Goal: Transaction & Acquisition: Book appointment/travel/reservation

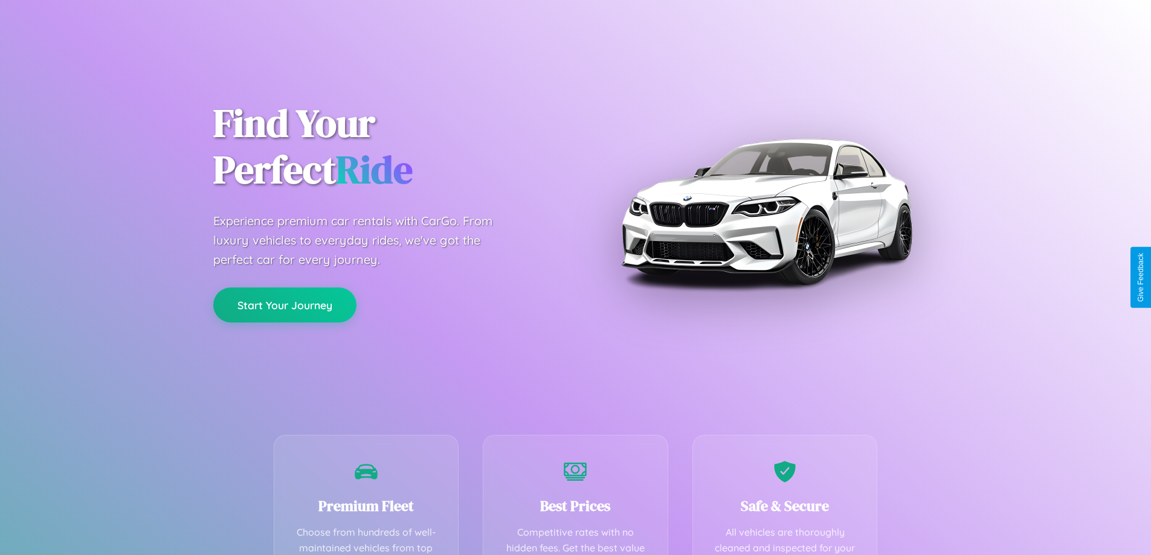
scroll to position [352, 0]
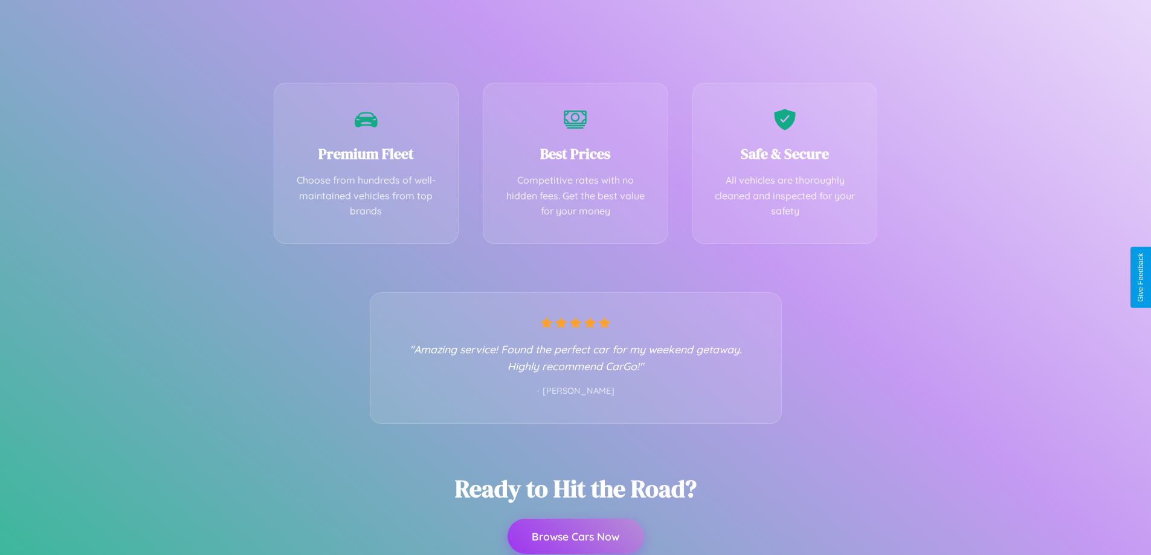
click at [575, 536] on button "Browse Cars Now" at bounding box center [575, 536] width 136 height 35
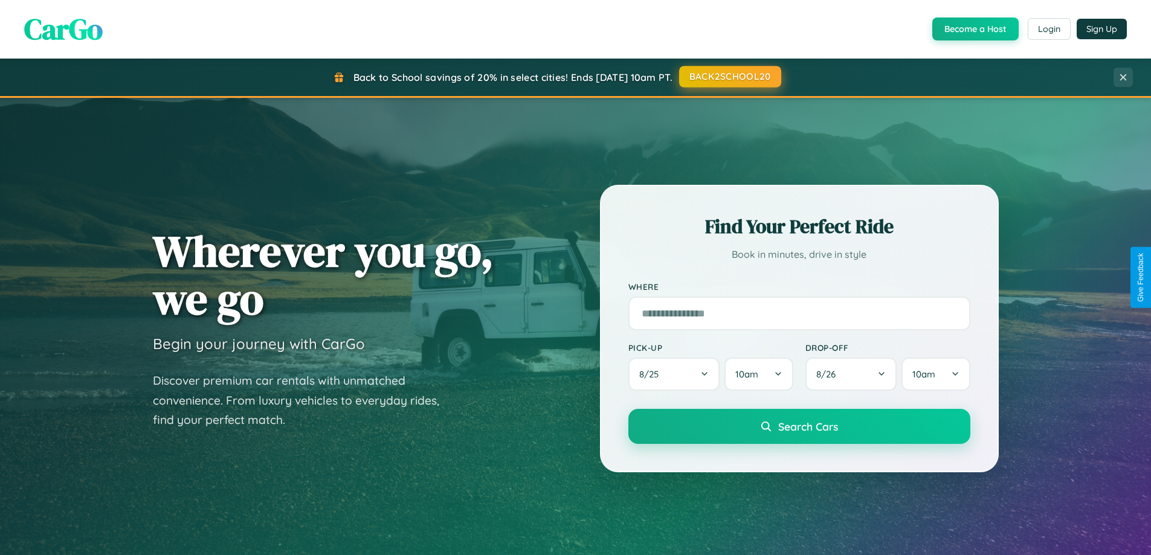
click at [729, 77] on button "BACK2SCHOOL20" at bounding box center [730, 77] width 102 height 22
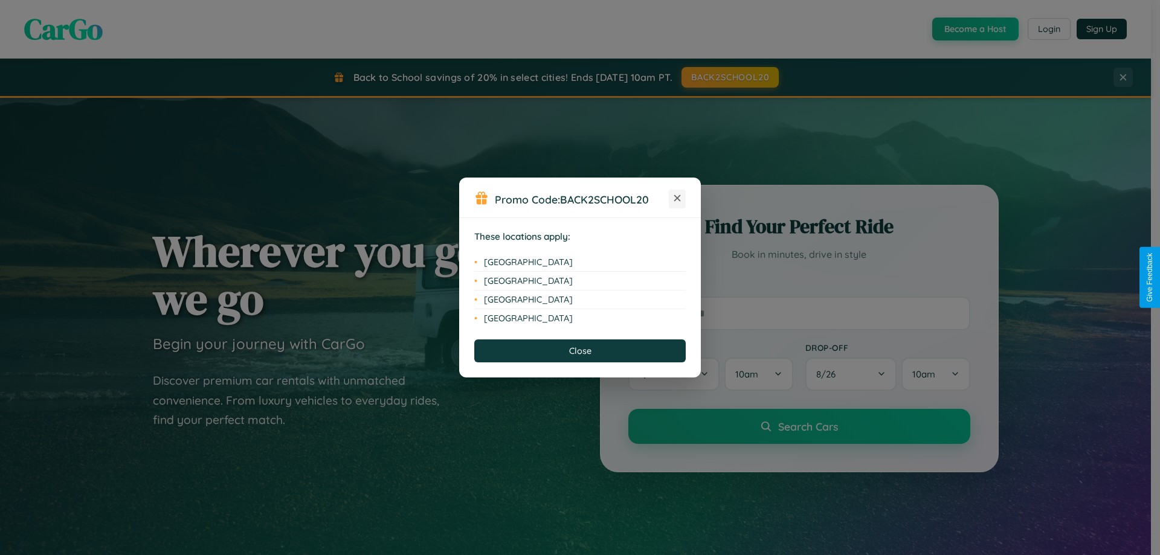
click at [677, 199] on icon at bounding box center [677, 198] width 7 height 7
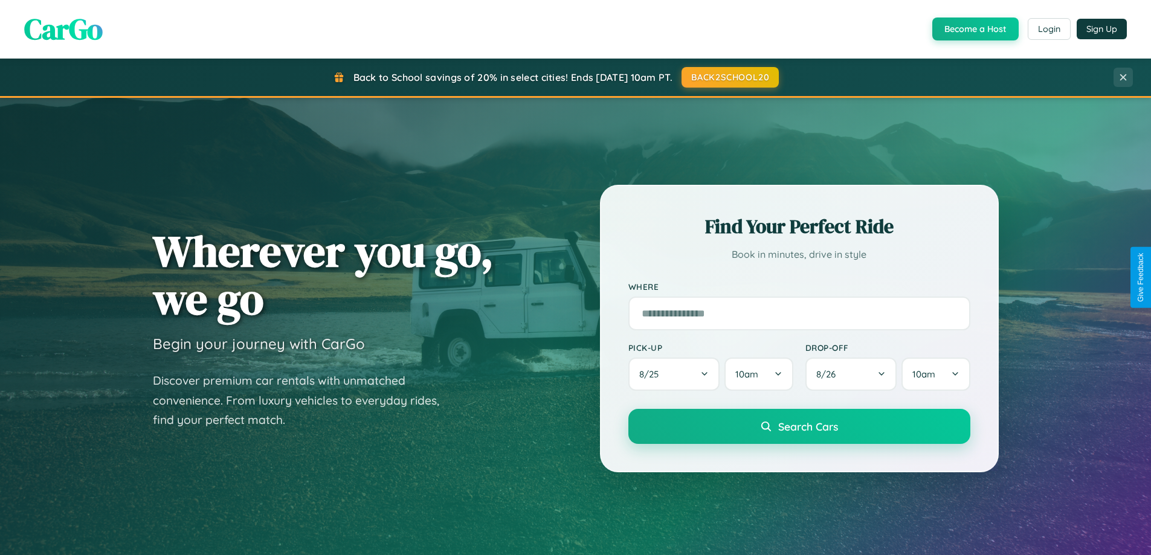
scroll to position [831, 0]
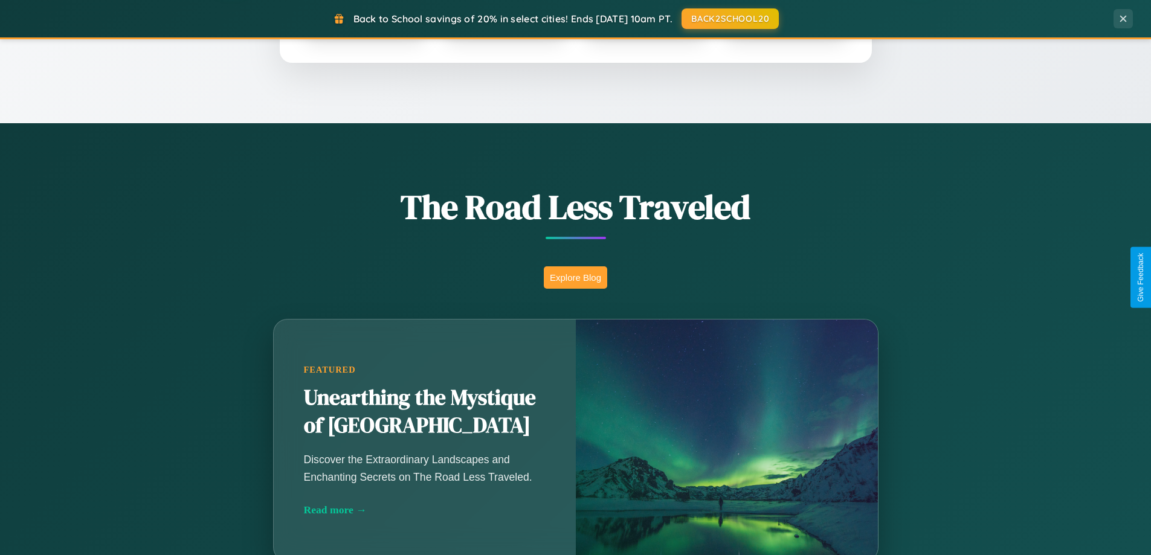
click at [575, 277] on button "Explore Blog" at bounding box center [575, 277] width 63 height 22
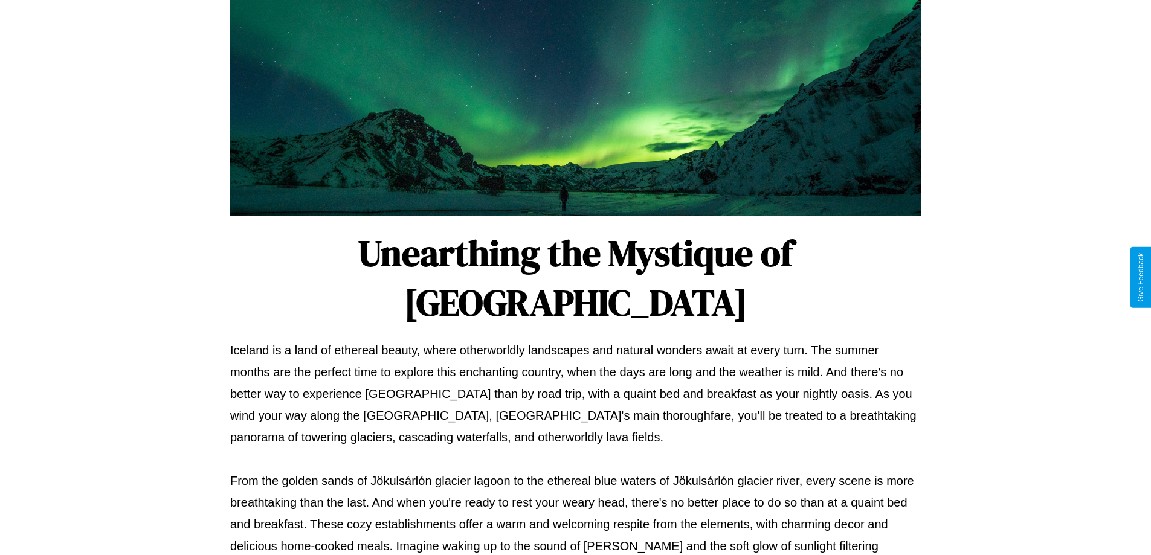
scroll to position [391, 0]
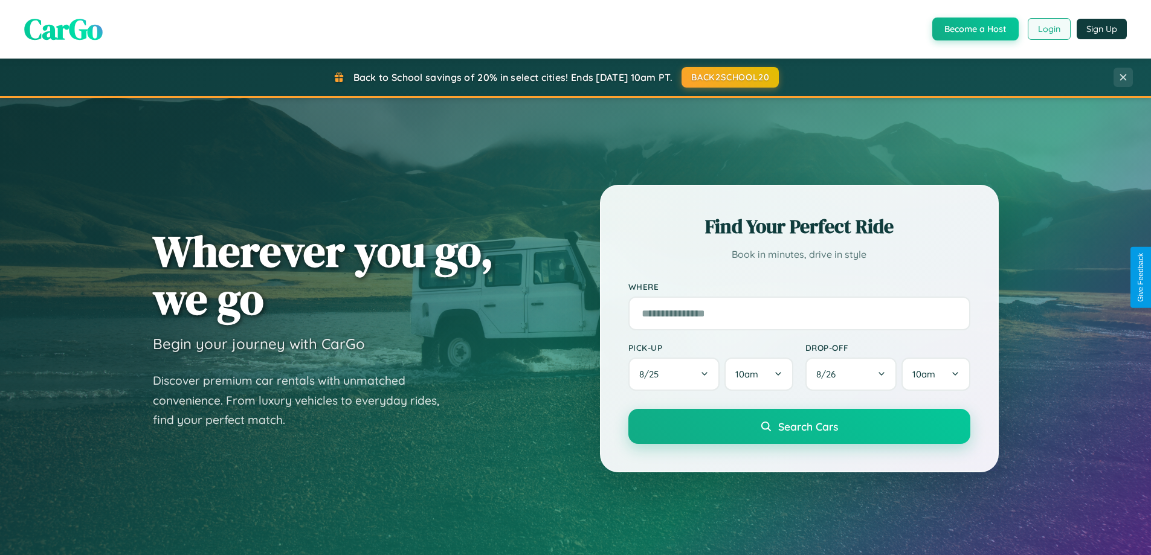
click at [1048, 29] on button "Login" at bounding box center [1049, 29] width 43 height 22
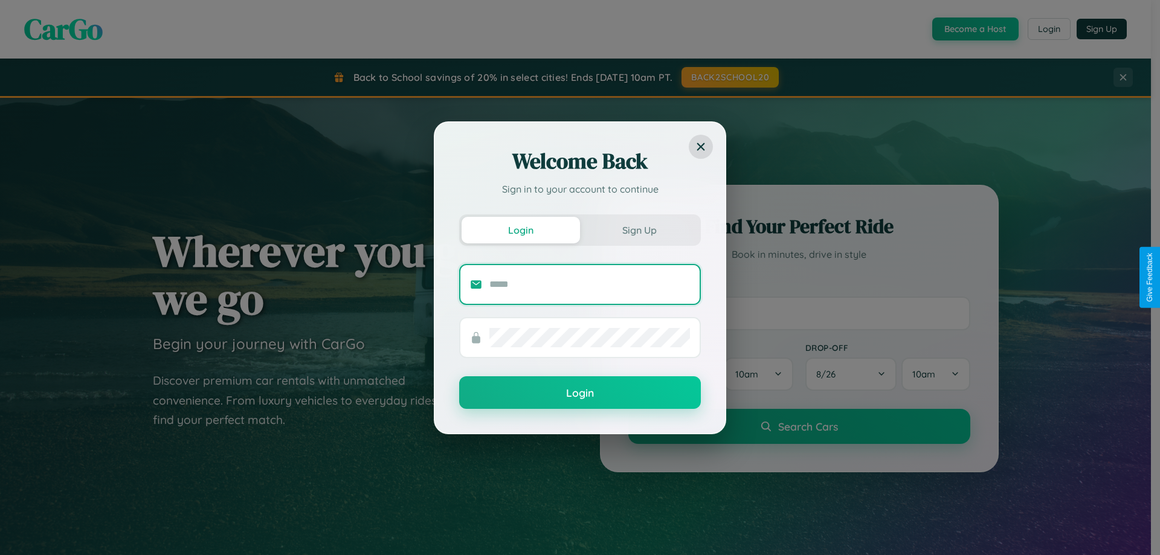
click at [590, 284] on input "text" at bounding box center [589, 284] width 201 height 19
type input "**********"
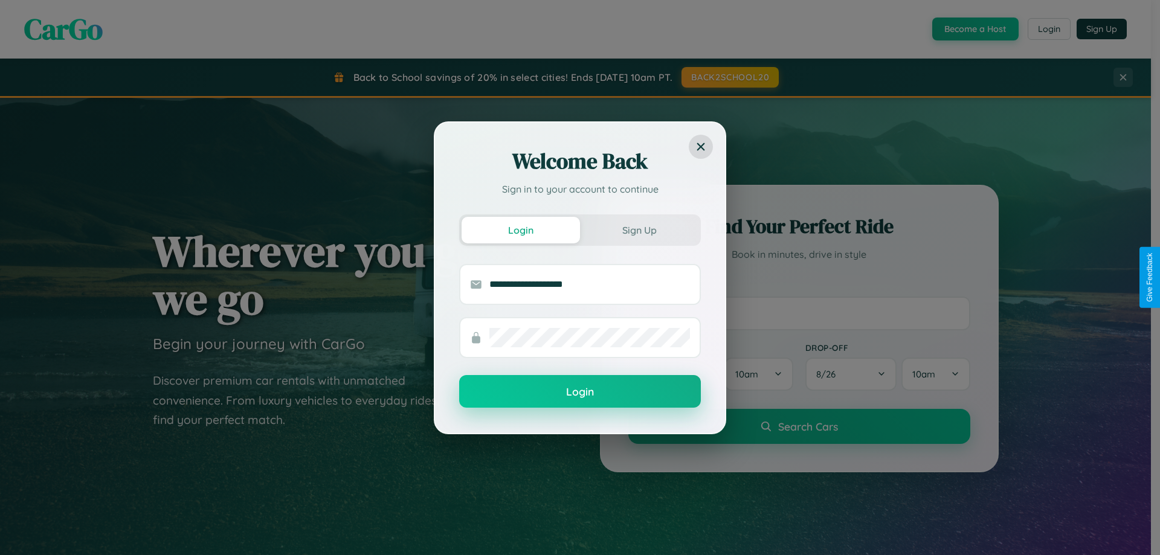
click at [580, 392] on button "Login" at bounding box center [580, 391] width 242 height 33
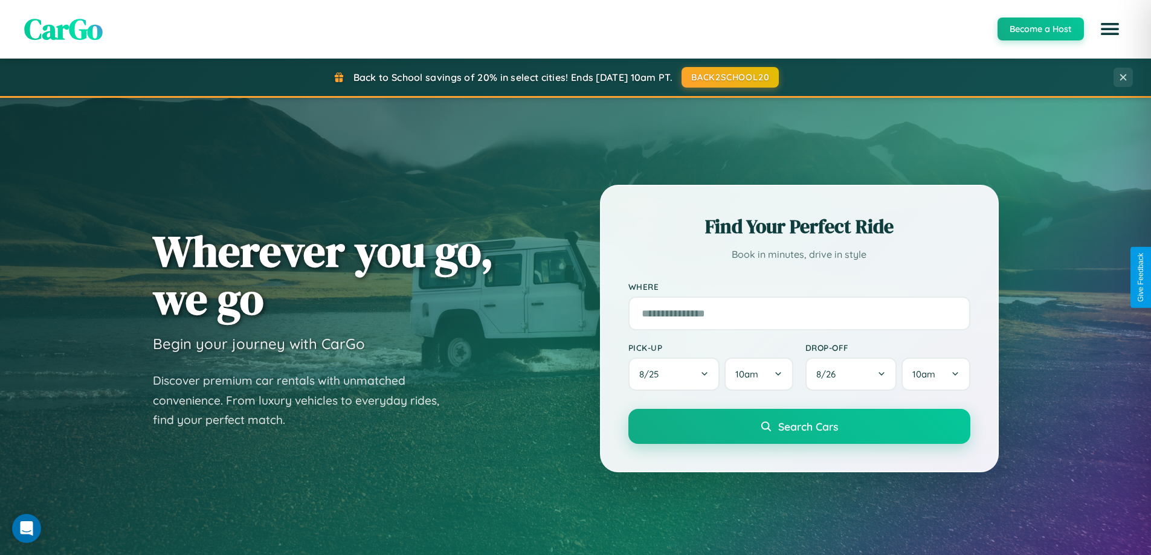
scroll to position [521, 0]
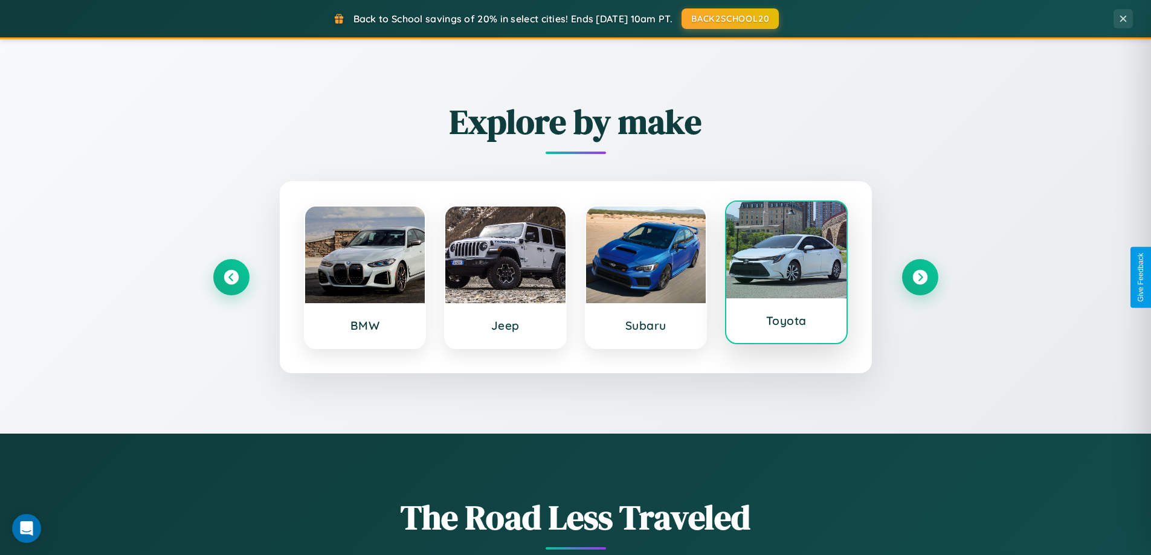
click at [786, 274] on div at bounding box center [786, 250] width 120 height 97
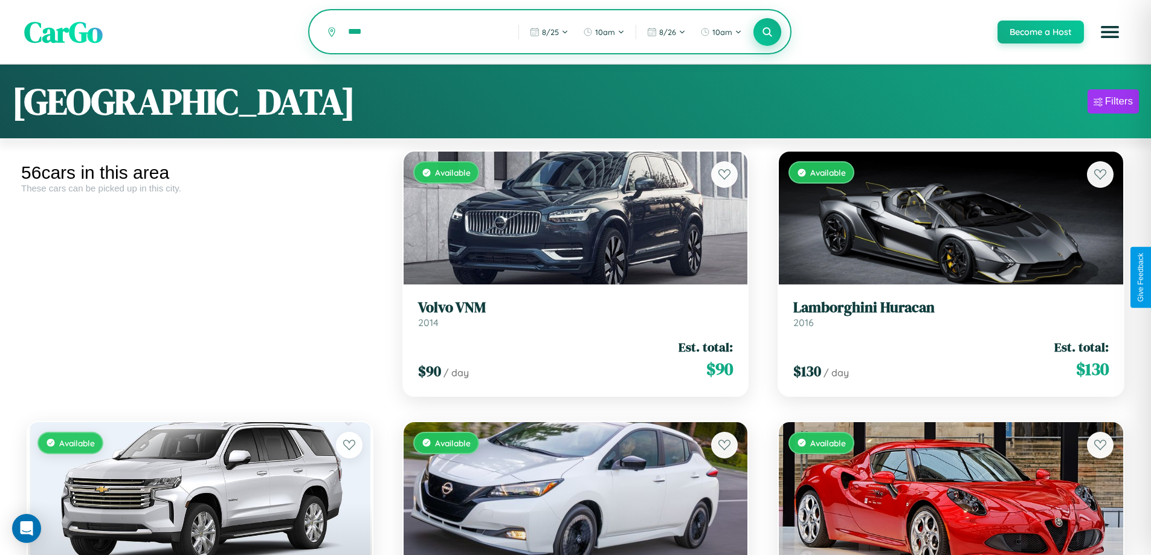
type input "****"
click at [767, 33] on icon at bounding box center [767, 31] width 11 height 11
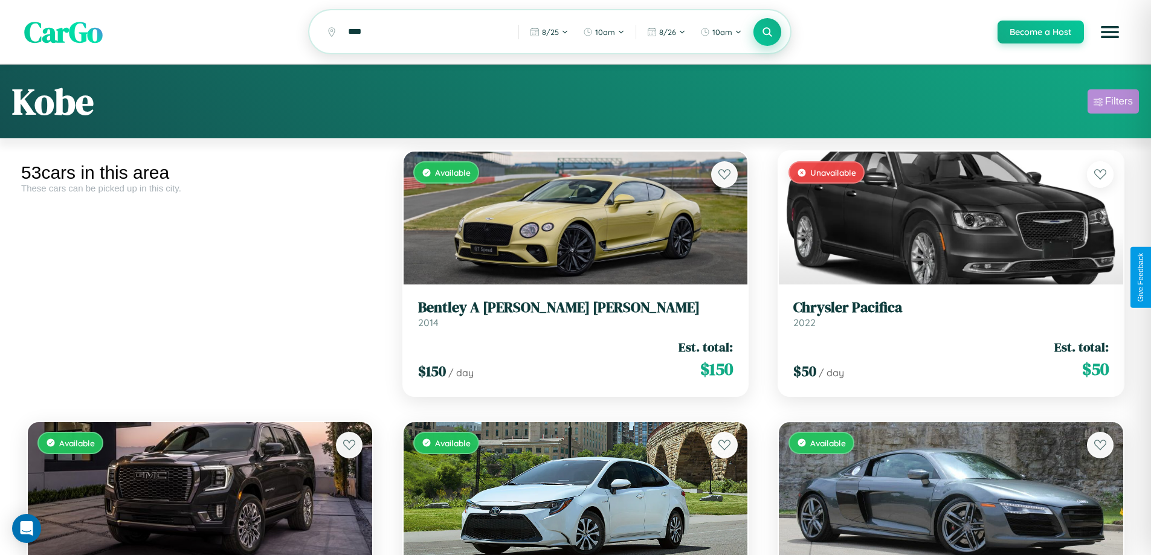
click at [1113, 103] on div "Filters" at bounding box center [1119, 101] width 28 height 12
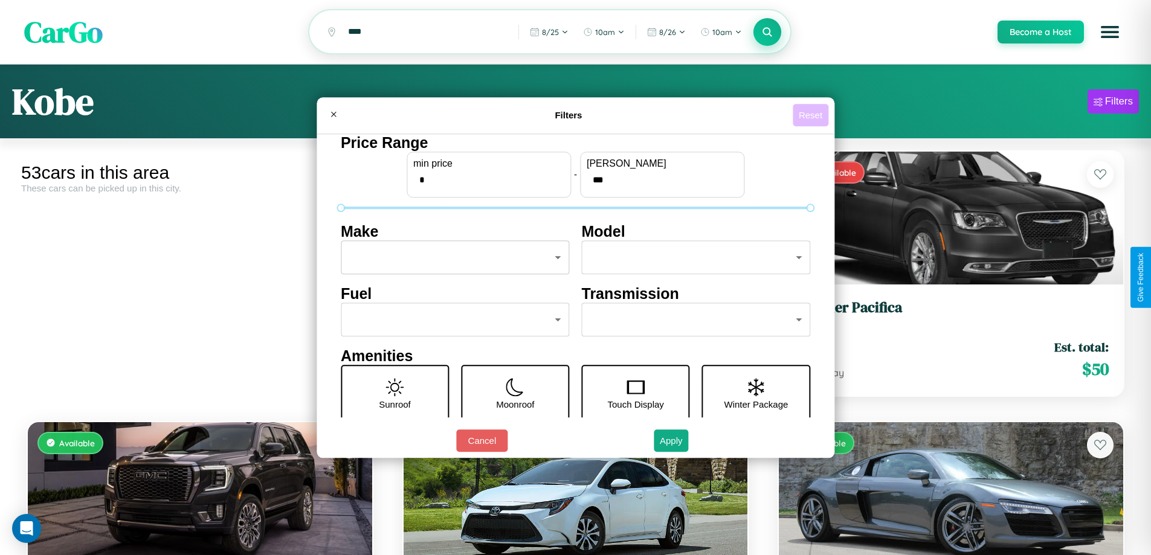
click at [812, 115] on button "Reset" at bounding box center [811, 115] width 36 height 22
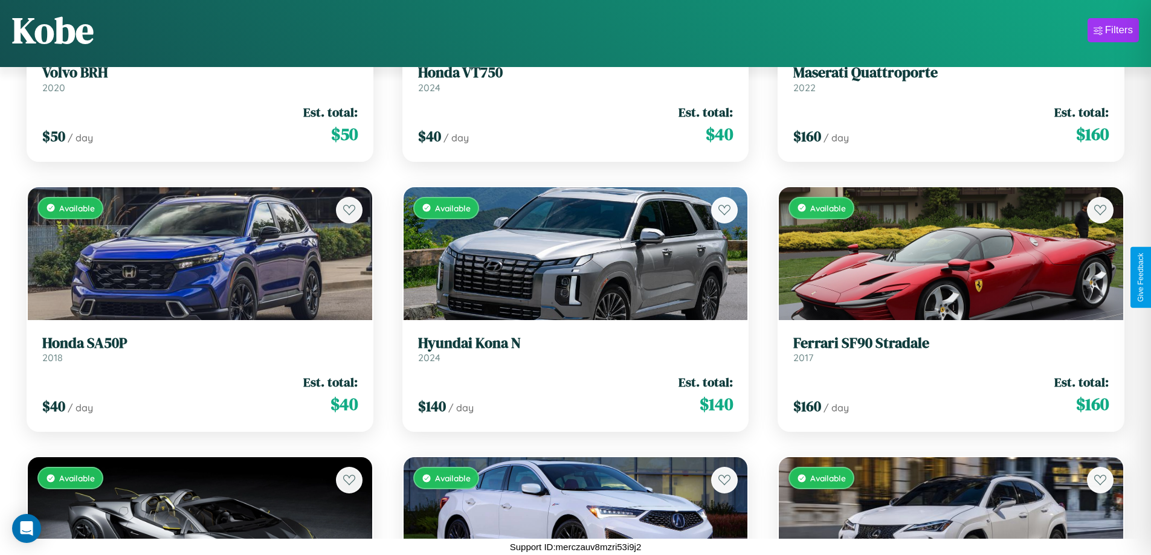
scroll to position [2875, 0]
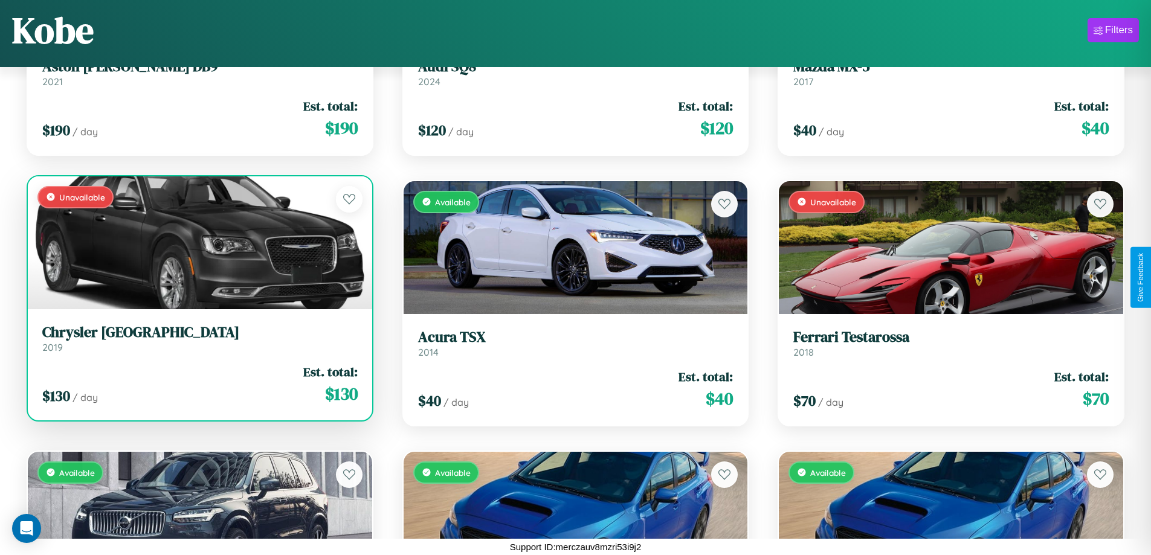
click at [198, 341] on link "Chrysler [GEOGRAPHIC_DATA] 2019" at bounding box center [199, 339] width 315 height 30
